Goal: Information Seeking & Learning: Learn about a topic

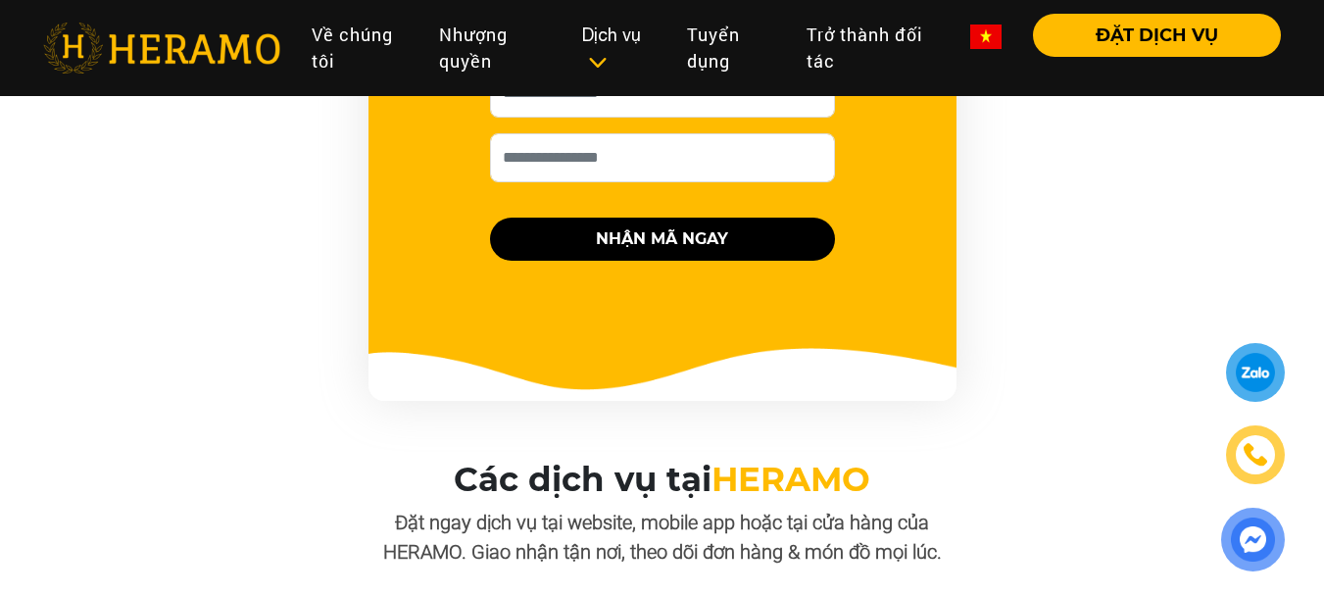
scroll to position [2057, 0]
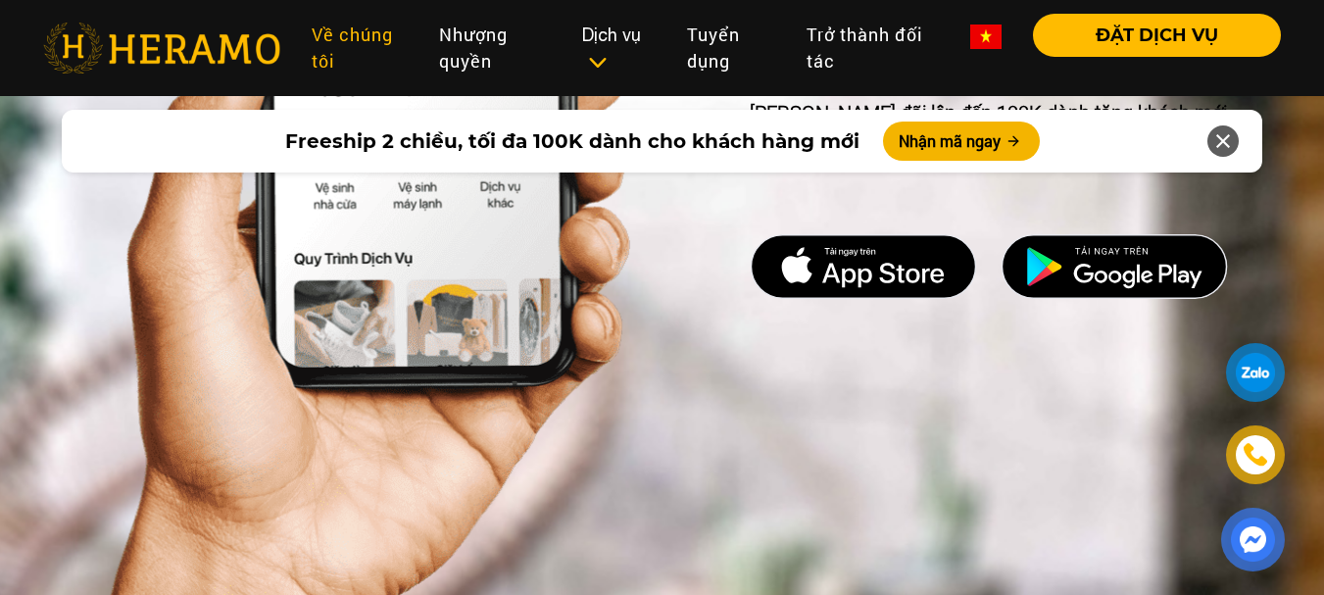
click at [343, 35] on link "Về chúng tôi" at bounding box center [359, 48] width 127 height 69
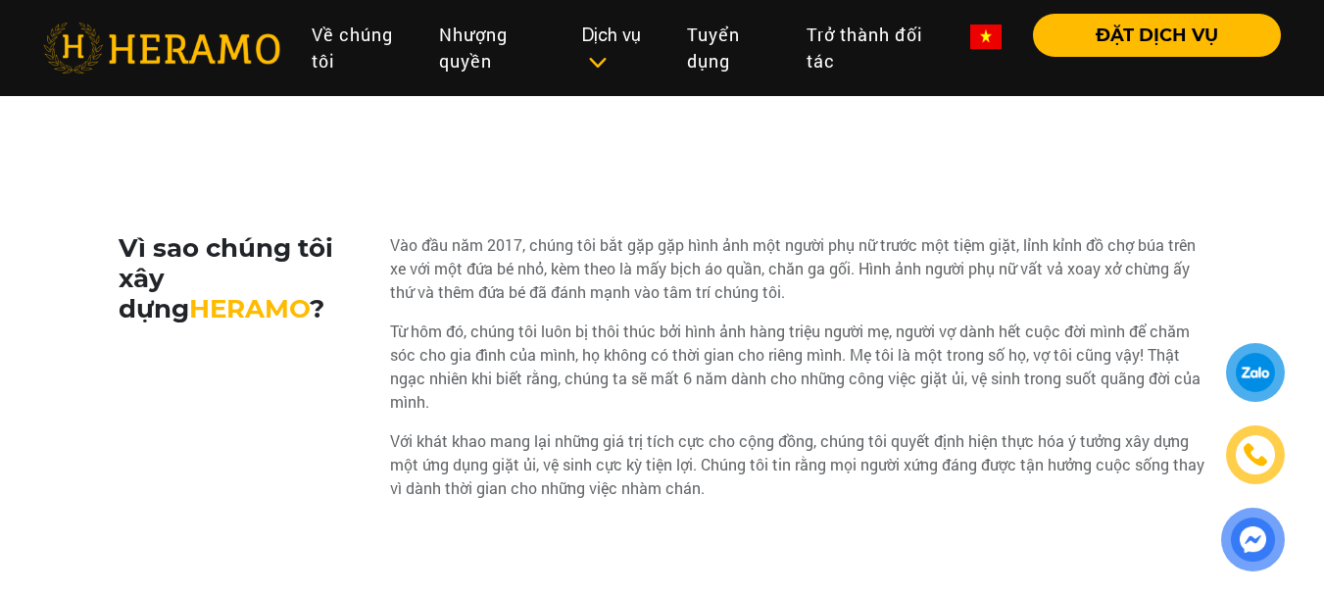
scroll to position [894, 0]
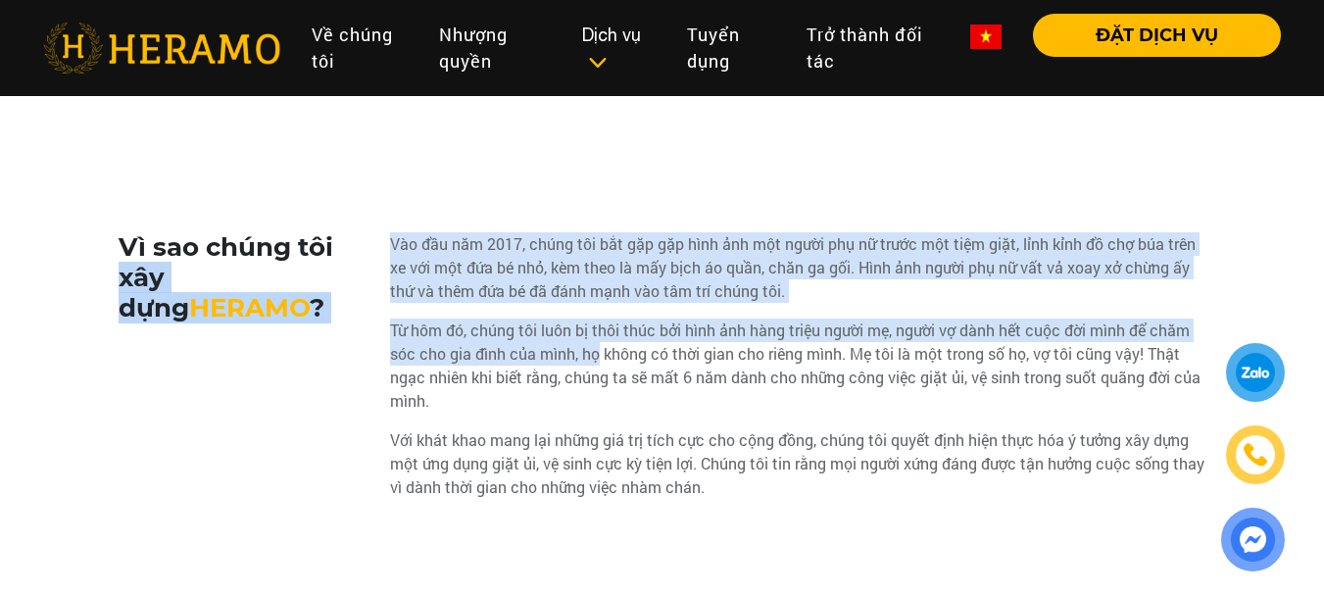
drag, startPoint x: 387, startPoint y: 239, endPoint x: 751, endPoint y: 405, distance: 400.3
click at [615, 350] on div "Vì sao chúng tôi xây dựng HERAMO ? Vào đầu năm 2017, chúng tôi bắt gặp gặp hình…" at bounding box center [663, 373] width 1088 height 282
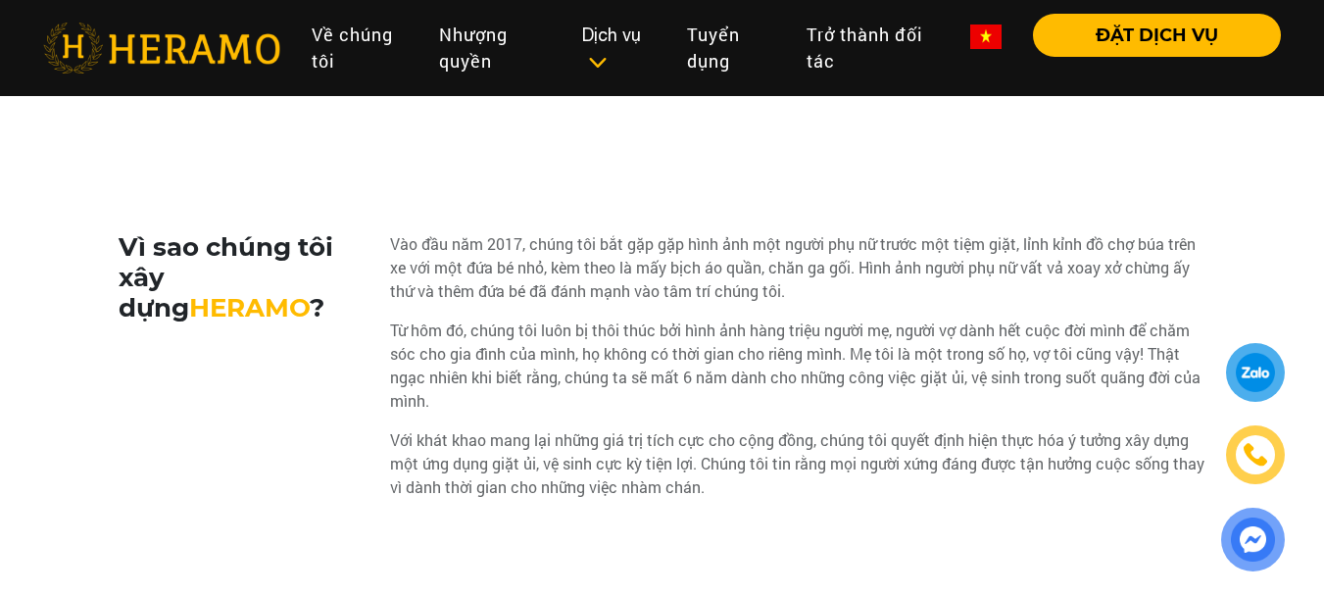
click at [802, 437] on div "Với khát khao mang lại những giá trị tích cực cho cộng đồng, chúng tôi quyết đị…" at bounding box center [798, 463] width 816 height 71
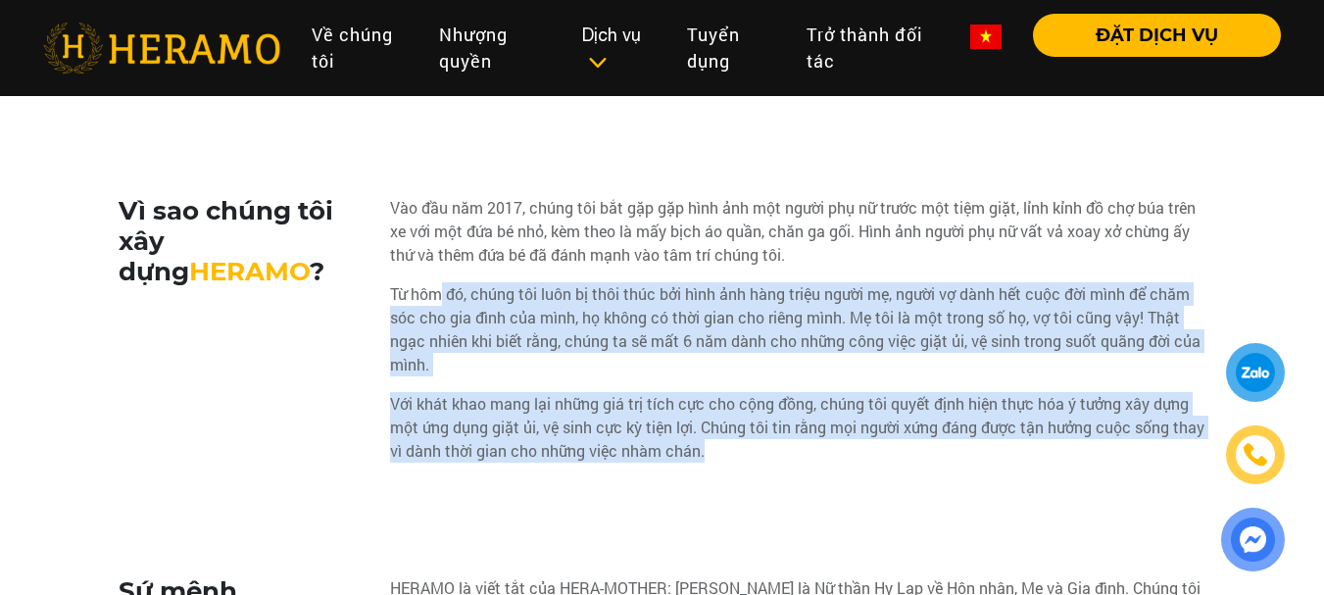
scroll to position [931, 0]
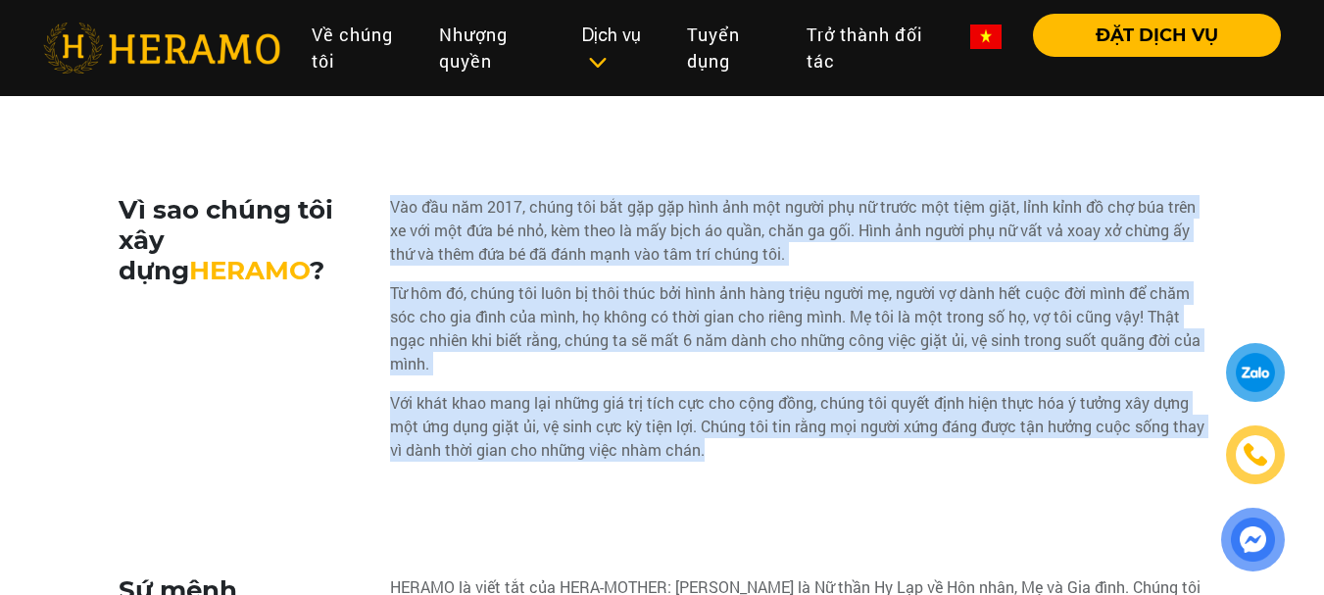
drag, startPoint x: 778, startPoint y: 493, endPoint x: 390, endPoint y: 207, distance: 482.0
click at [390, 207] on div "Vào đầu năm 2017, chúng tôi bắt gặp gặp hình ảnh một người phụ nữ trước một tiệ…" at bounding box center [798, 336] width 816 height 282
copy div "Vào đầu năm 2017, chúng tôi bắt gặp gặp hình ảnh một người phụ nữ trước một tiệ…"
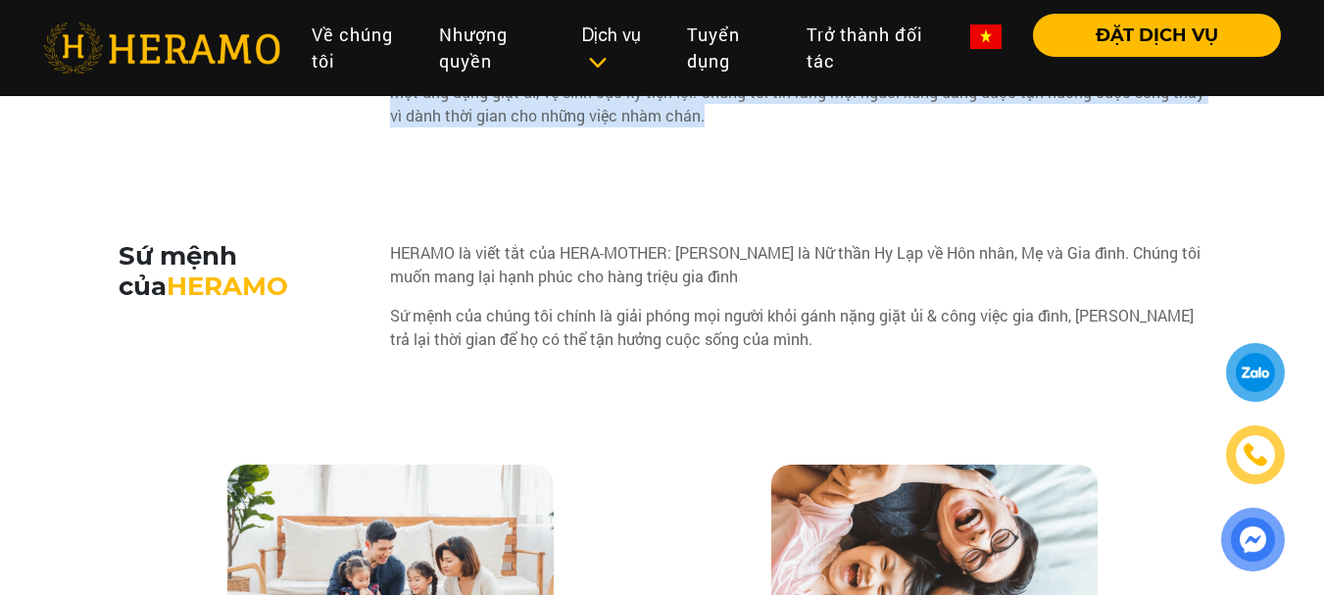
scroll to position [1266, 0]
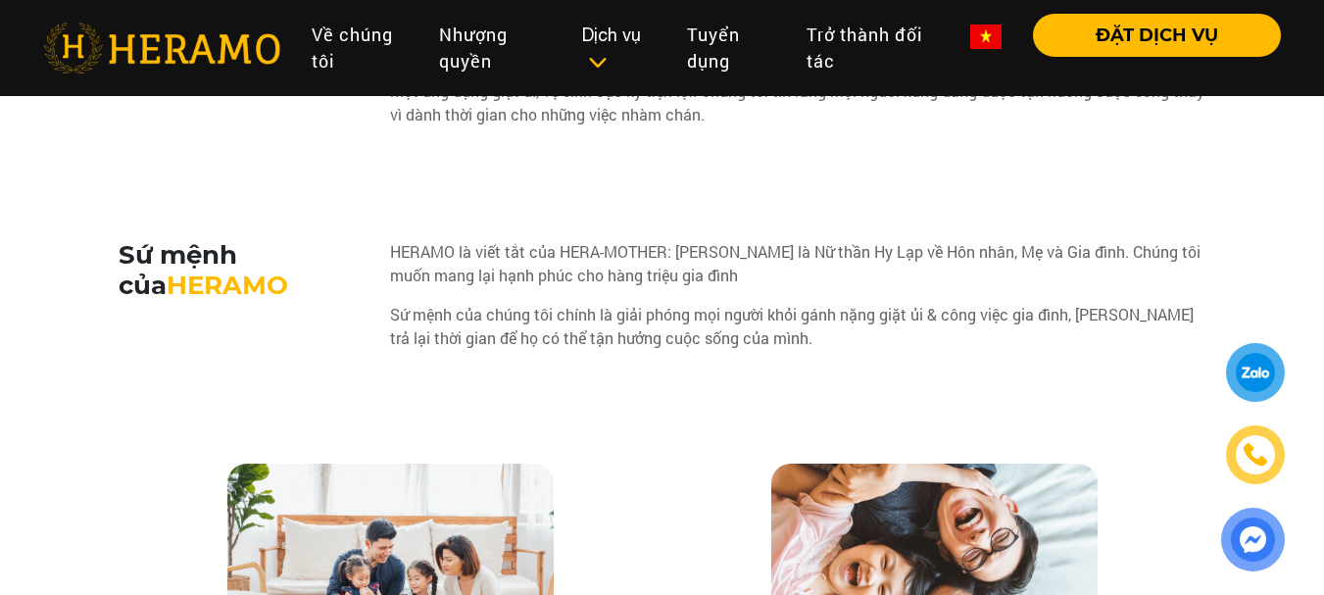
click at [547, 302] on div "HERAMO là viết tắt của HERA-MOTHER: Hera là Nữ thần Hy Lạp về Hôn nhân, Mẹ và G…" at bounding box center [798, 302] width 816 height 125
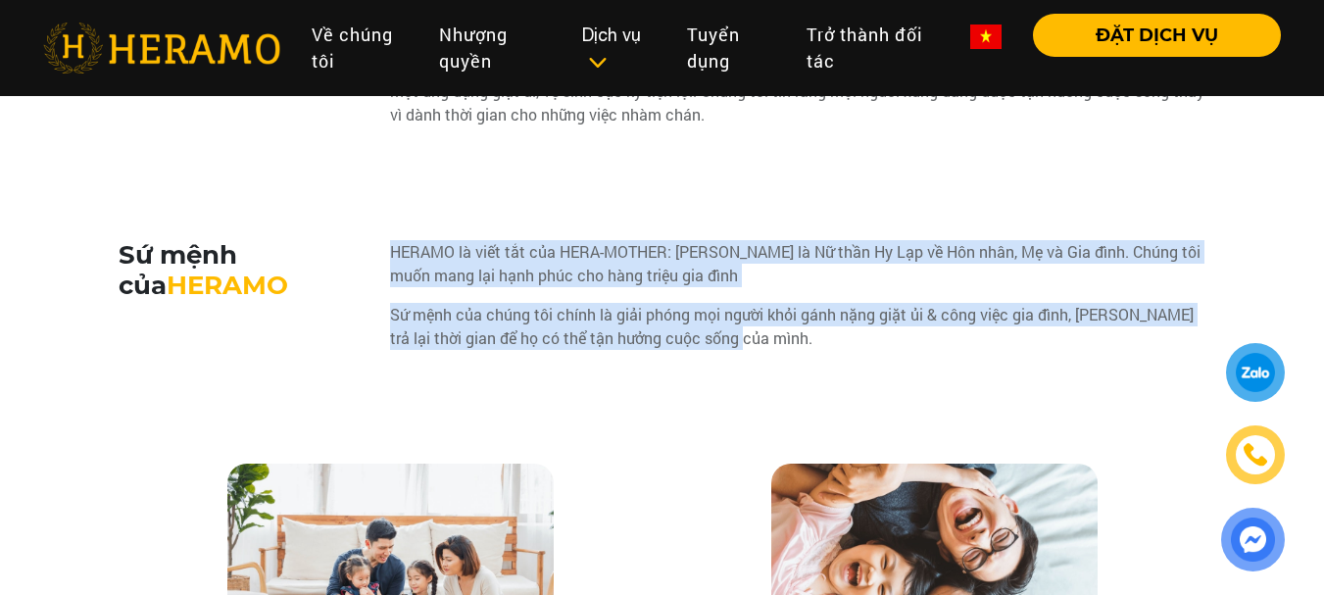
drag, startPoint x: 681, startPoint y: 331, endPoint x: 393, endPoint y: 238, distance: 302.7
click at [393, 238] on div "Vì sao chúng tôi xây dựng HERAMO ? Vào đầu năm 2017, chúng tôi bắt gặp gặp hình…" at bounding box center [663, 292] width 1088 height 865
copy div "HERAMO là viết tắt của HERA-MOTHER: Hera là Nữ thần Hy Lạp về Hôn nhân, Mẹ và G…"
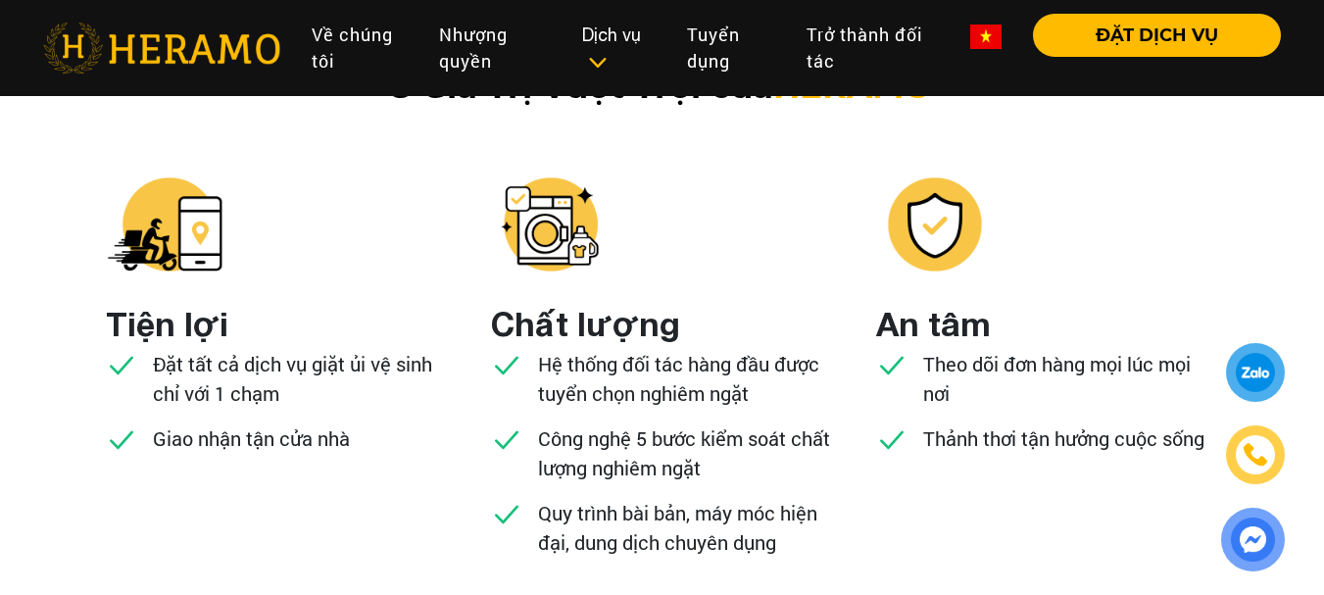
scroll to position [1959, 0]
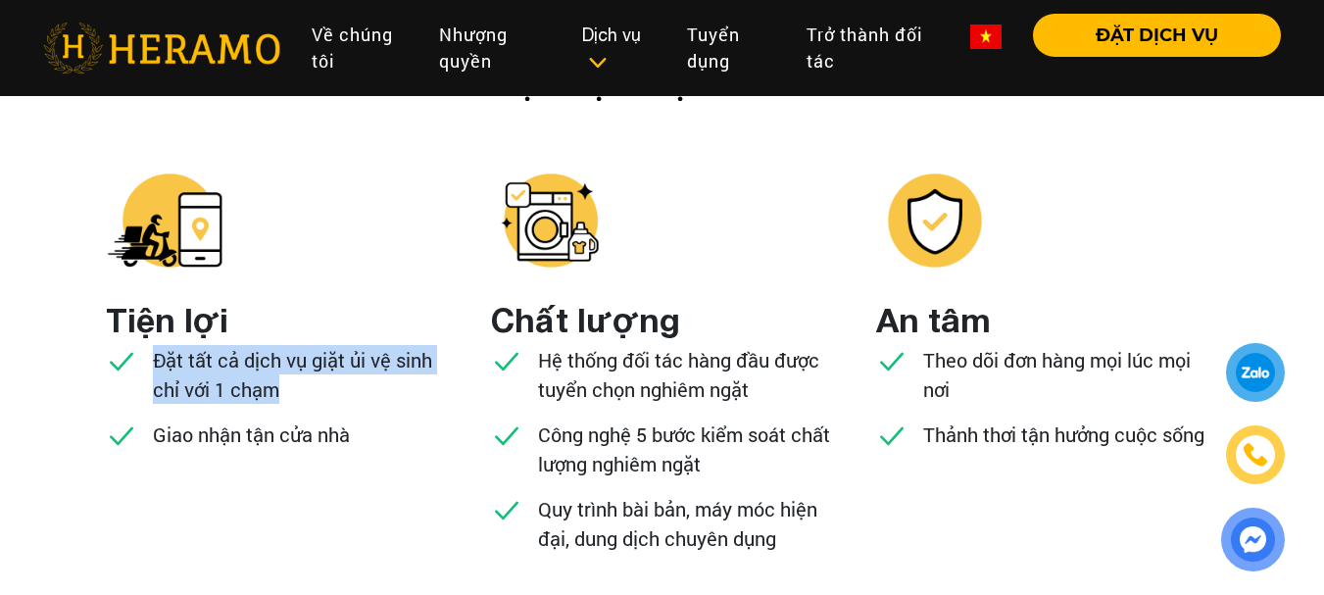
drag, startPoint x: 351, startPoint y: 396, endPoint x: 152, endPoint y: 360, distance: 202.2
click at [153, 360] on p "Đặt tất cả dịch vụ giặt ủi vệ sinh chỉ với 1 chạm" at bounding box center [301, 374] width 296 height 59
copy p "Đặt tất cả dịch vụ giặt ủi vệ sinh chỉ với 1 chạm"
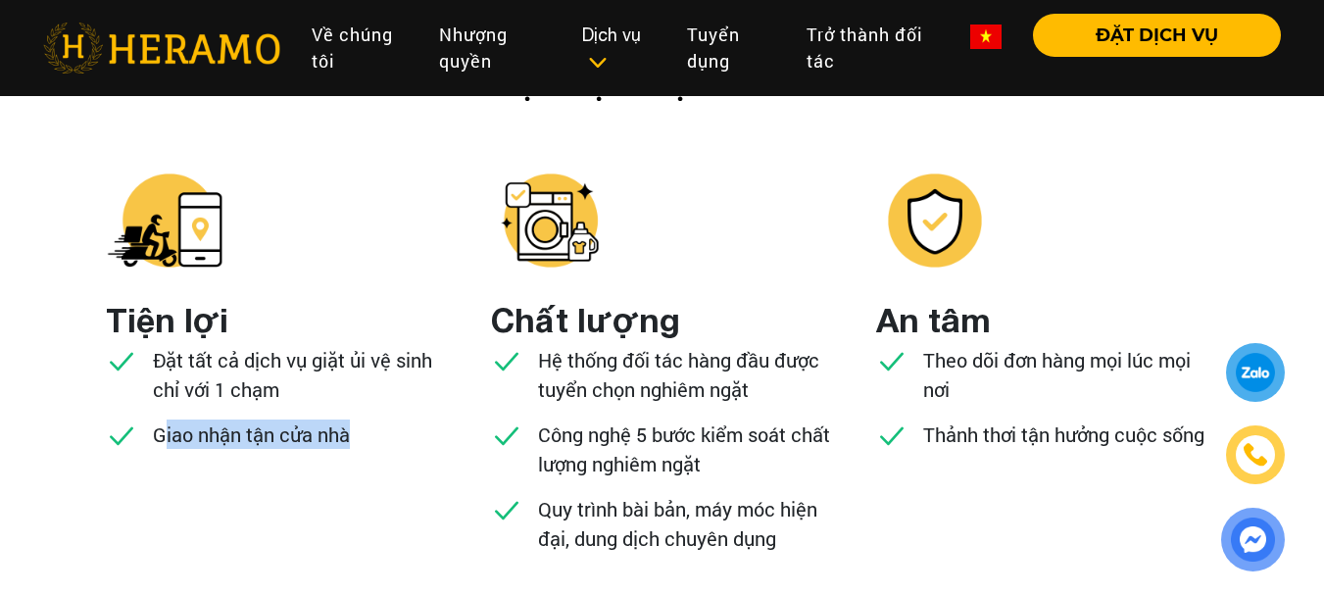
drag, startPoint x: 359, startPoint y: 430, endPoint x: 161, endPoint y: 440, distance: 198.1
click at [161, 440] on ul "Tiện lợi Đặt tất cả dịch vụ giặt ủi vệ sinh chỉ với 1 chạm Giao nhận tận cửa nhà" at bounding box center [277, 379] width 343 height 169
click at [289, 427] on p "Giao nhận tận cửa nhà" at bounding box center [251, 433] width 197 height 29
drag, startPoint x: 359, startPoint y: 425, endPoint x: 174, endPoint y: 437, distance: 184.6
click at [174, 437] on ul "Tiện lợi Đặt tất cả dịch vụ giặt ủi vệ sinh chỉ với 1 chạm Giao nhận tận cửa nhà" at bounding box center [277, 379] width 343 height 169
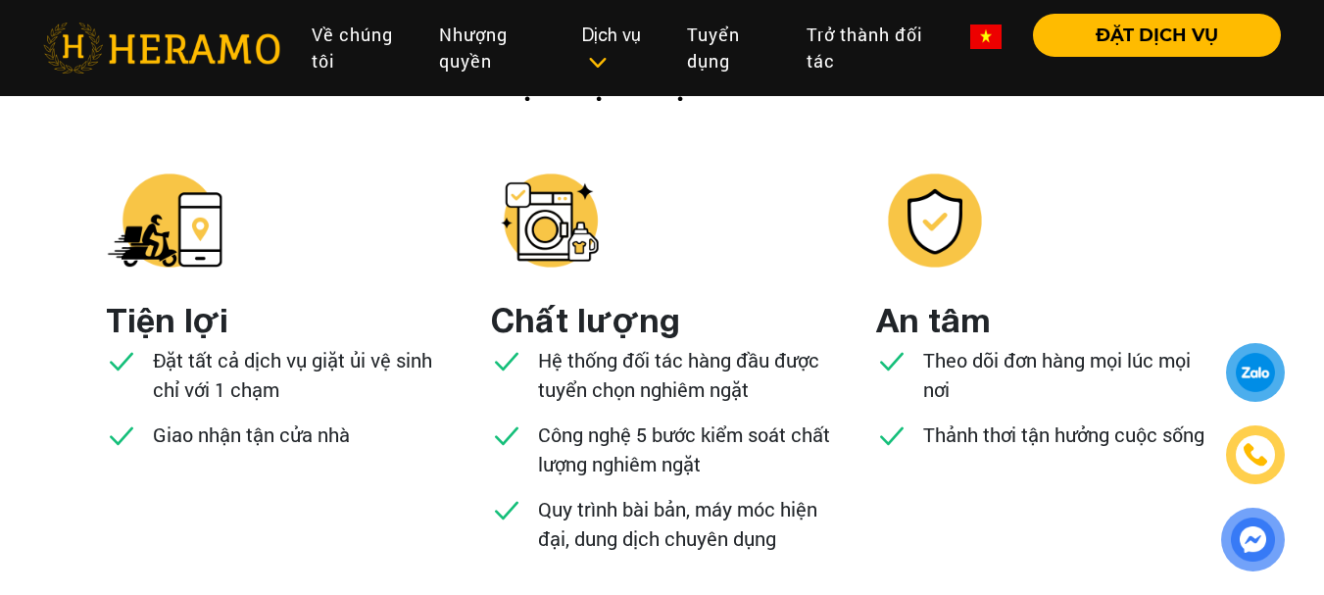
click at [308, 432] on p "Giao nhận tận cửa nhà" at bounding box center [251, 433] width 197 height 29
drag, startPoint x: 352, startPoint y: 438, endPoint x: 157, endPoint y: 440, distance: 195.0
click at [157, 440] on ul "Tiện lợi Đặt tất cả dịch vụ giặt ủi vệ sinh chỉ với 1 chạm Giao nhận tận cửa nhà" at bounding box center [277, 379] width 343 height 169
copy p "Giao nhận tận cửa nhà"
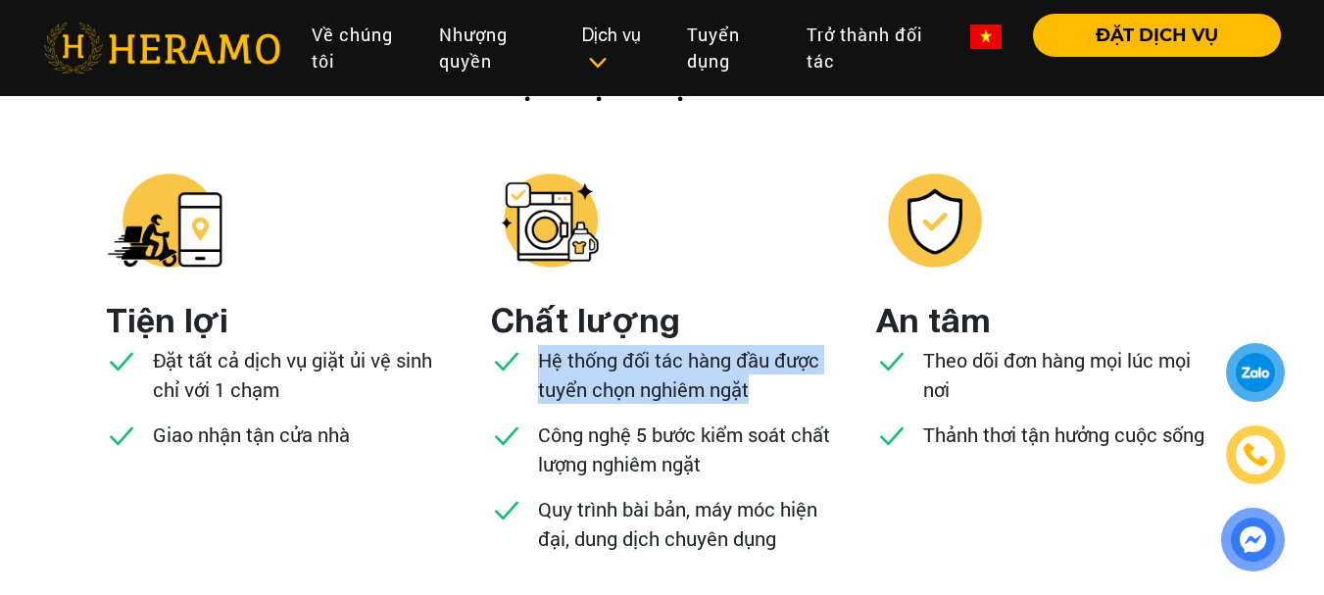
drag, startPoint x: 777, startPoint y: 396, endPoint x: 538, endPoint y: 365, distance: 241.0
click at [538, 365] on p "Hệ thống đối tác hàng đầu được tuyển chọn nghiêm ngặt" at bounding box center [686, 374] width 296 height 59
copy p "Hệ thống đối tác hàng đầu được tuyển chọn nghiêm ngặt"
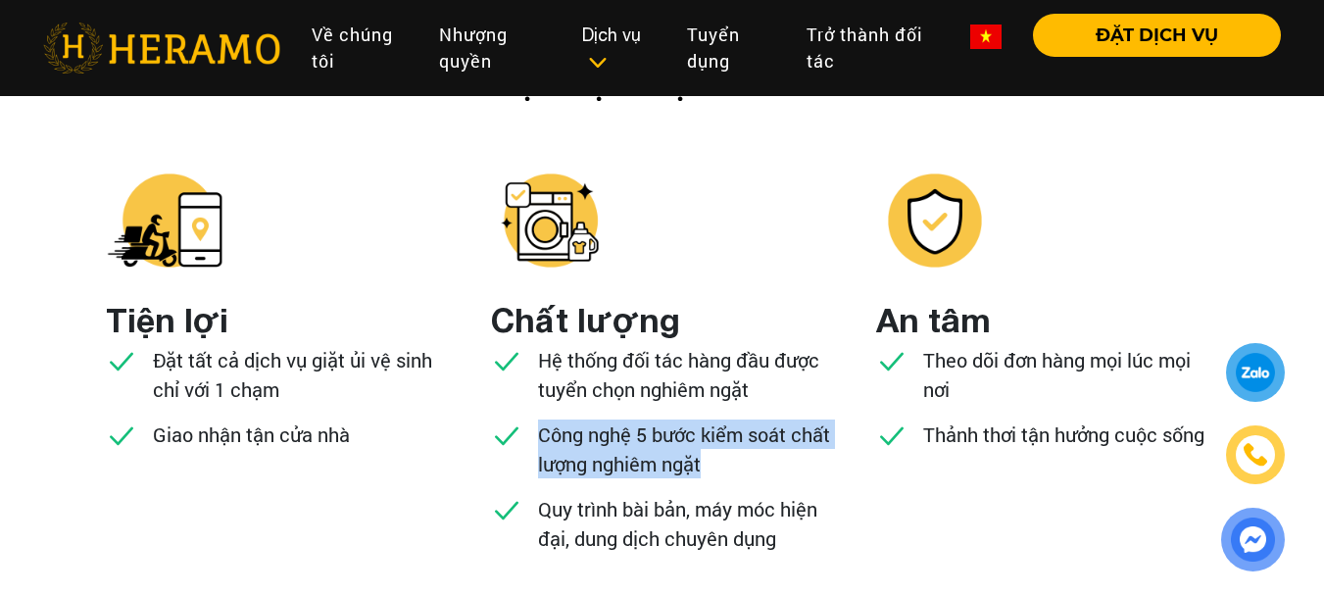
drag, startPoint x: 708, startPoint y: 465, endPoint x: 541, endPoint y: 427, distance: 171.8
click at [541, 427] on p "Công nghệ 5 bước kiểm soát chất lượng nghiêm ngặt" at bounding box center [686, 448] width 296 height 59
copy p "Công nghệ 5 bước kiểm soát chất lượng nghiêm ngặt"
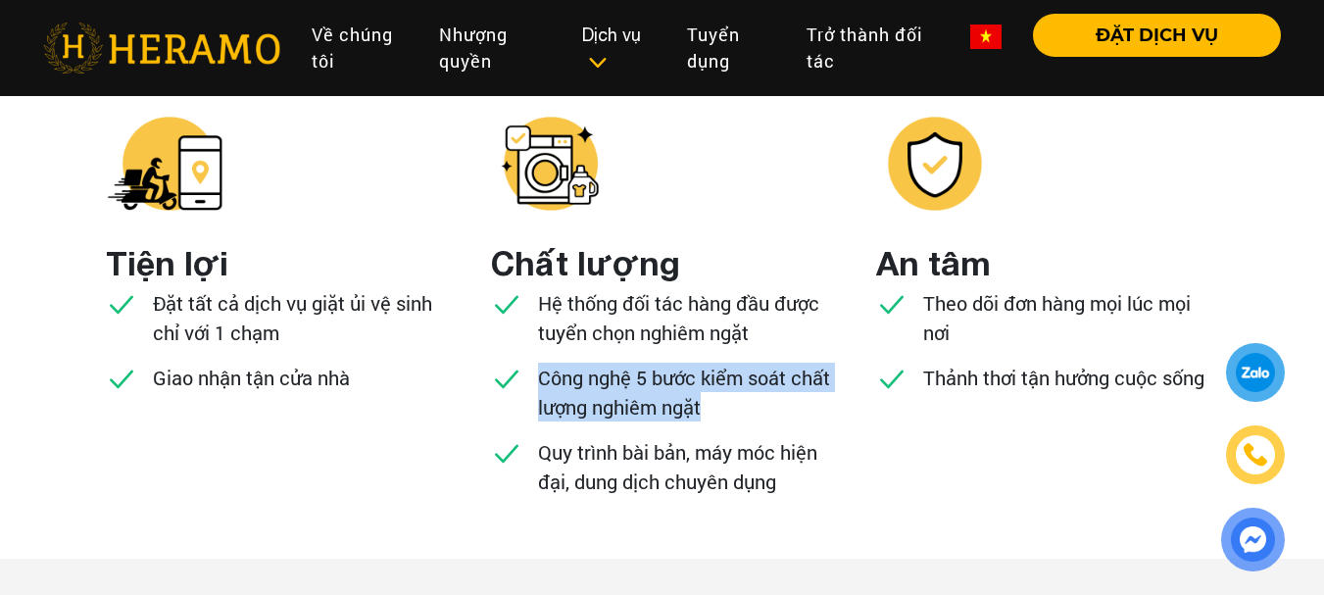
scroll to position [2017, 0]
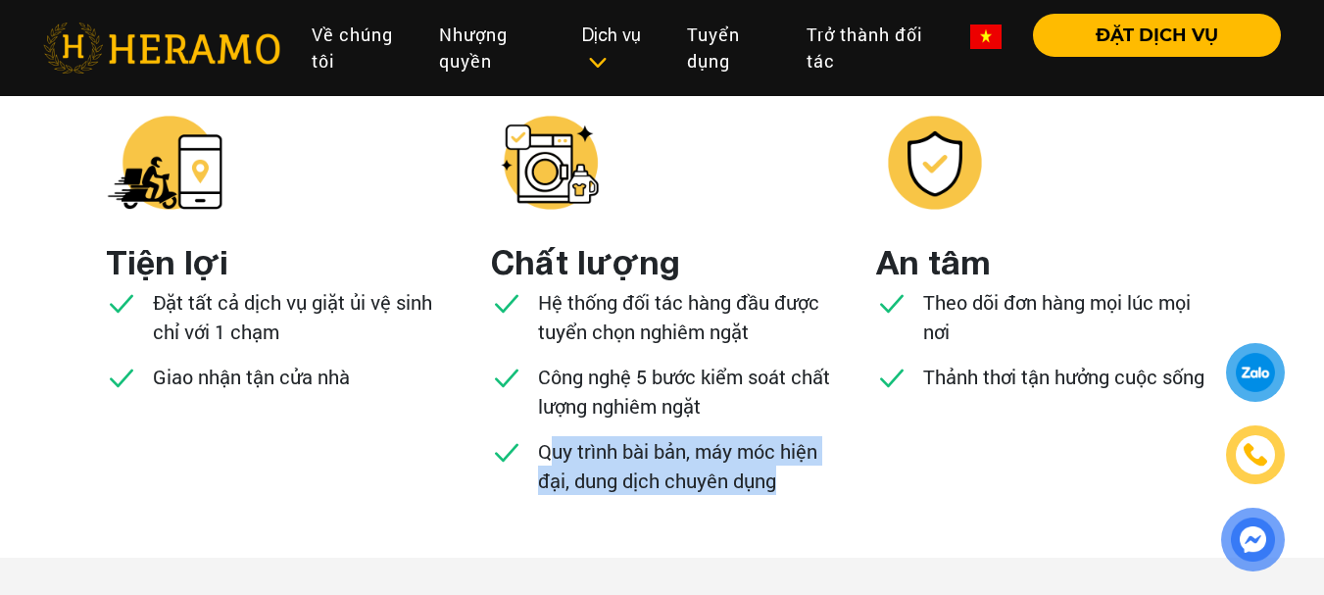
drag, startPoint x: 749, startPoint y: 470, endPoint x: 549, endPoint y: 447, distance: 201.2
click at [549, 447] on p "Quy trình bài bản, máy móc hiện đại, dung dịch chuyên dụng" at bounding box center [686, 465] width 296 height 59
drag, startPoint x: 542, startPoint y: 447, endPoint x: 788, endPoint y: 487, distance: 249.2
click at [788, 487] on p "Quy trình bài bản, máy móc hiện đại, dung dịch chuyên dụng" at bounding box center [686, 465] width 296 height 59
copy p "Quy trình bài bản, máy móc hiện đại, dung dịch chuyên dụng"
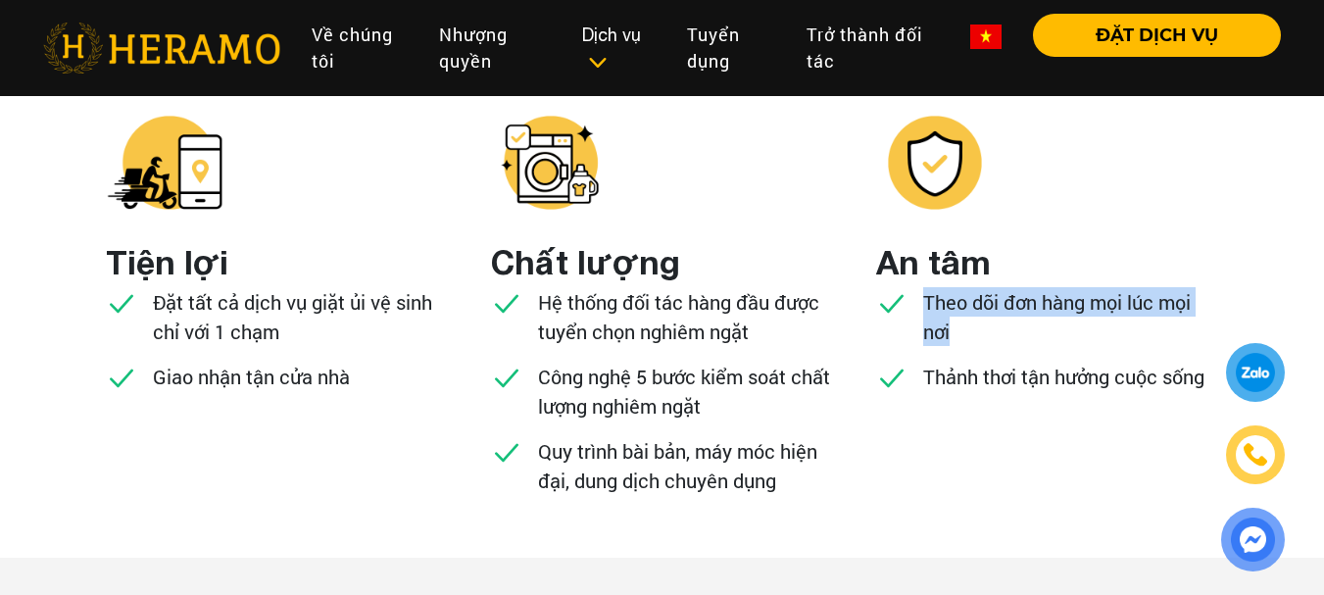
drag, startPoint x: 957, startPoint y: 323, endPoint x: 925, endPoint y: 307, distance: 36.4
click at [925, 307] on p "Theo dõi đơn hàng mọi lúc mọi nơi" at bounding box center [1071, 316] width 296 height 59
copy p "Theo dõi đơn hàng mọi lúc mọi nơi"
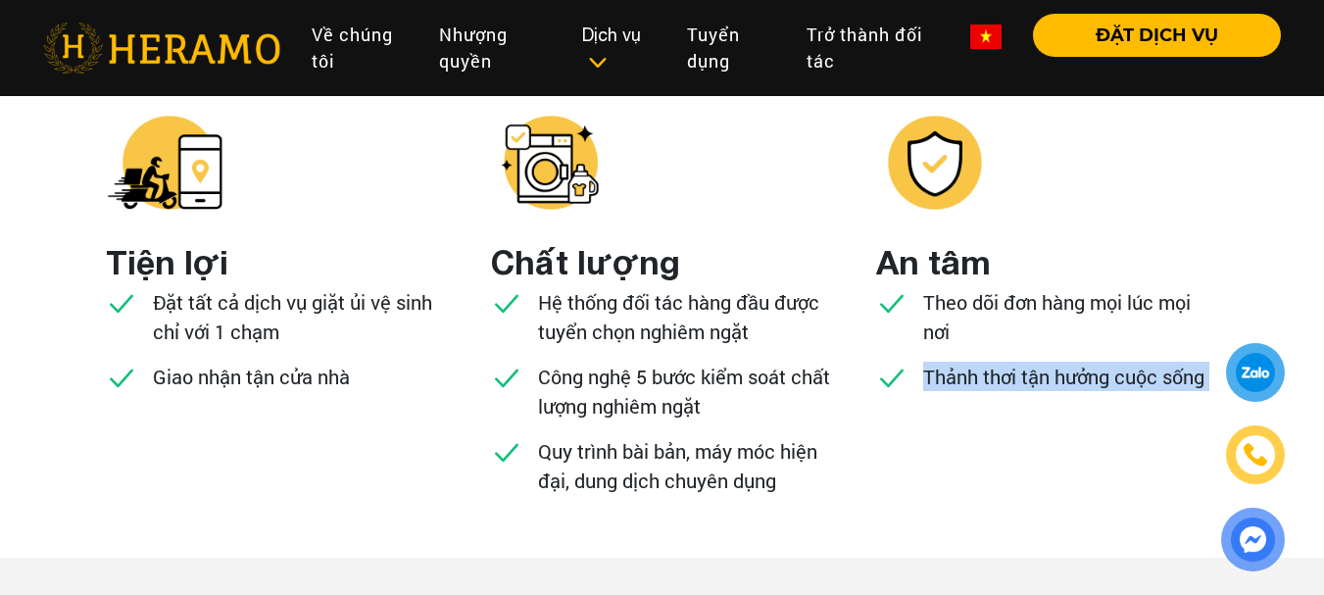
drag, startPoint x: 1206, startPoint y: 377, endPoint x: 919, endPoint y: 380, distance: 287.1
copy div "Thảnh thơi tận hưởng cuộc sống Những con số biết nói 136.000+ Số khách hàng tin…"
click at [1081, 359] on ul "An tâm Theo dõi đơn hàng mọi lúc mọi nơi Thảnh thơi tận hưởng cuộc sống" at bounding box center [1047, 321] width 343 height 169
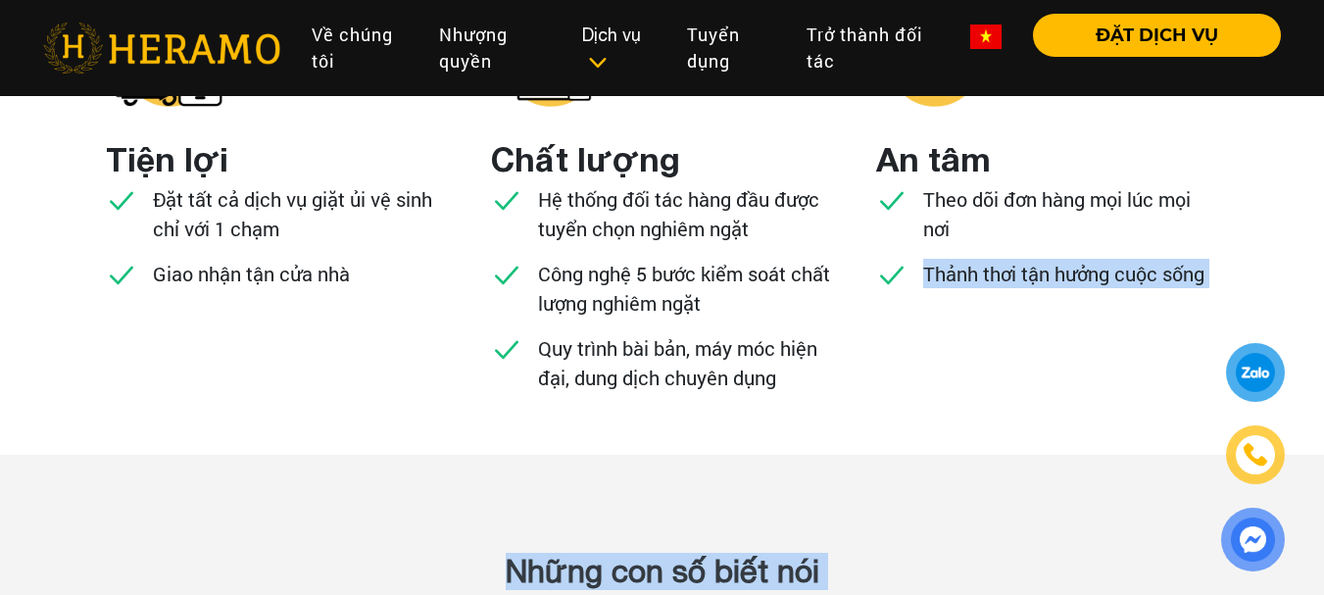
scroll to position [2122, 0]
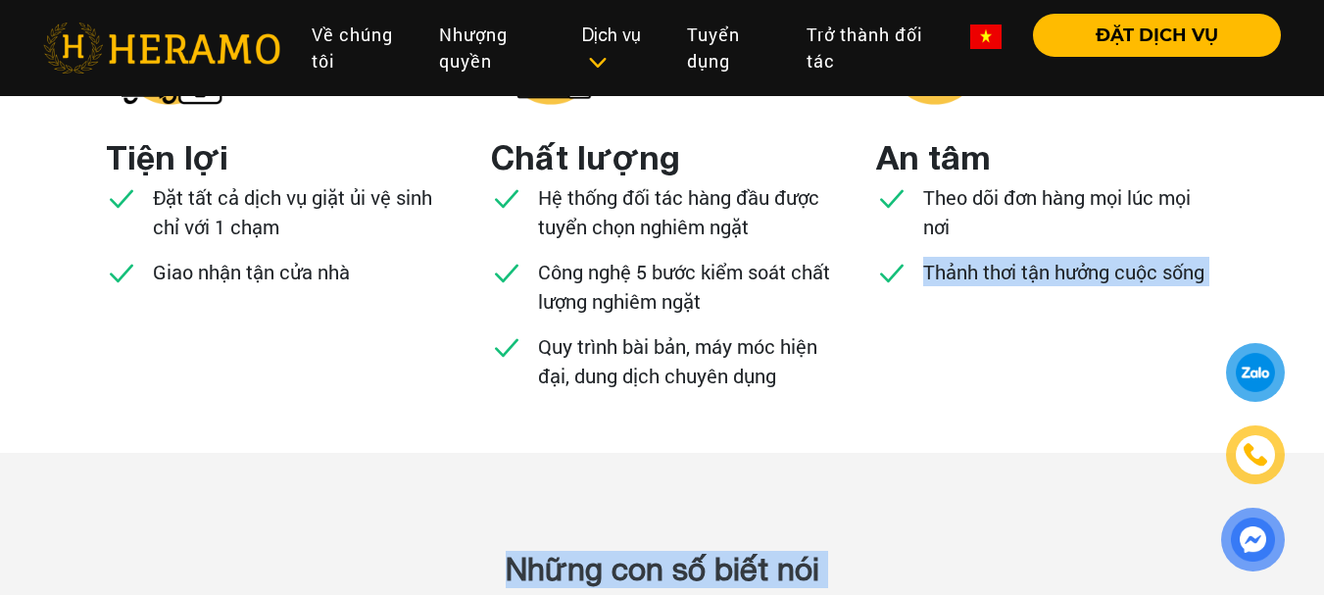
click at [1040, 266] on p "Thảnh thơi tận hưởng cuộc sống" at bounding box center [1063, 271] width 281 height 29
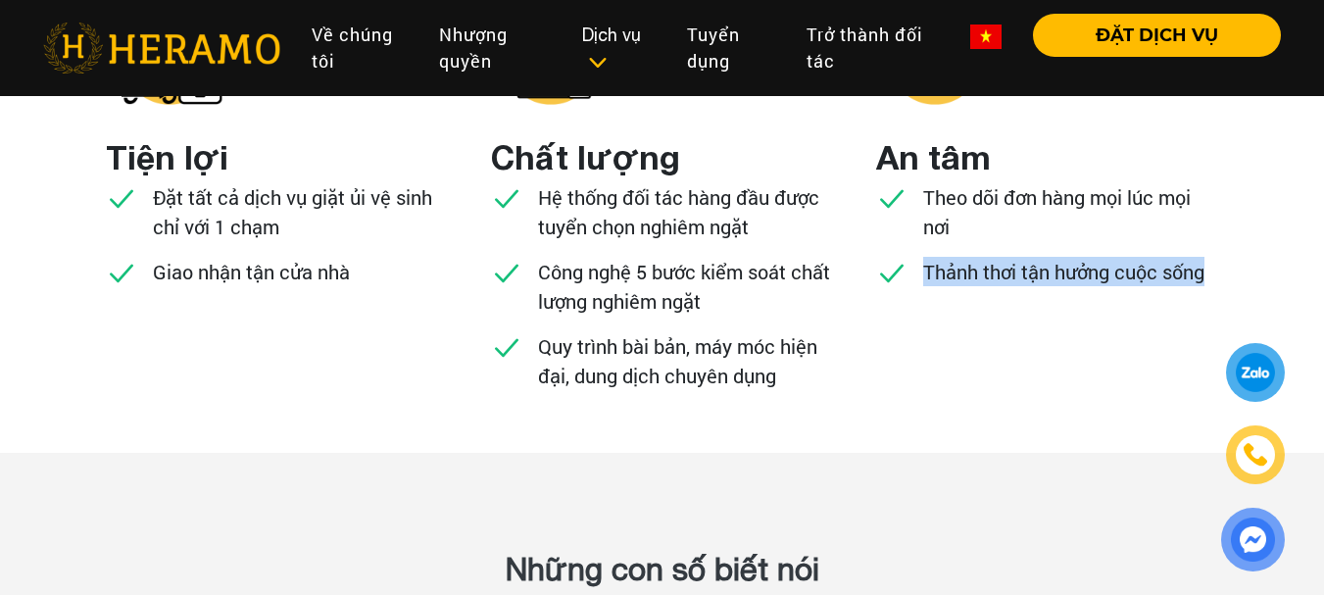
drag, startPoint x: 925, startPoint y: 273, endPoint x: 1210, endPoint y: 278, distance: 285.1
click at [1210, 278] on ul "An tâm Theo dõi đơn hàng mọi lúc mọi nơi Thảnh thơi tận hưởng cuộc sống" at bounding box center [1047, 216] width 343 height 169
copy p "Thảnh thơi tận hưởng cuộc sống"
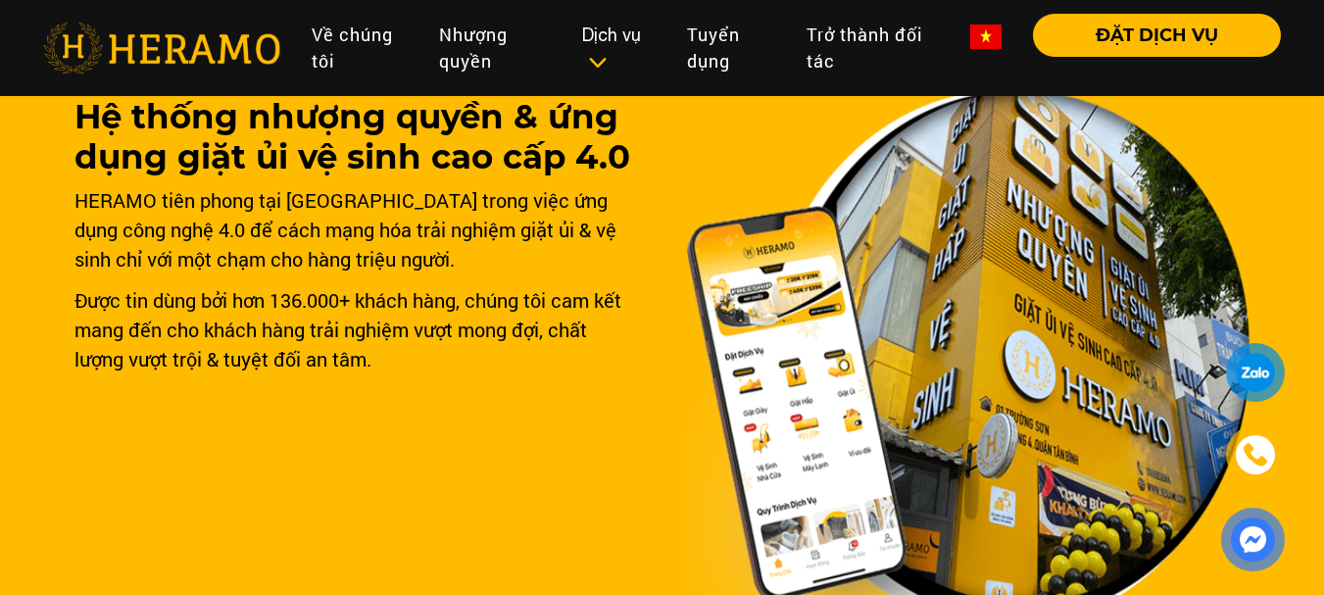
scroll to position [0, 0]
